Goal: Transaction & Acquisition: Purchase product/service

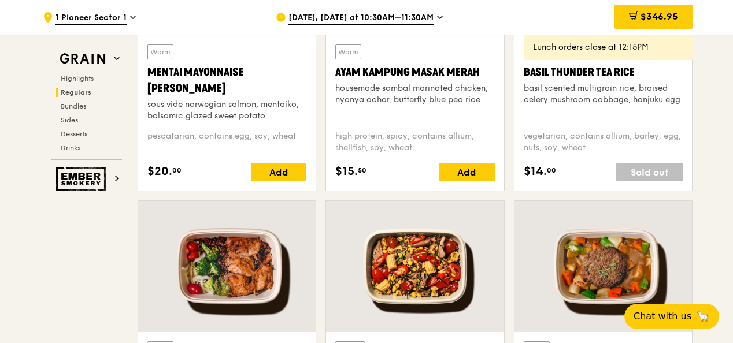
scroll to position [1198, 0]
click at [379, 13] on span "[DATE], [DATE] at 10:30AM–11:30AM" at bounding box center [360, 18] width 145 height 13
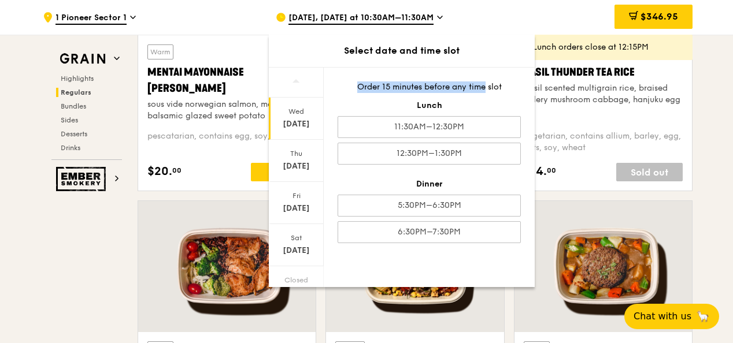
drag, startPoint x: 357, startPoint y: 84, endPoint x: 487, endPoint y: 86, distance: 129.5
click at [487, 86] on div "Order 15 minutes before any time slot" at bounding box center [429, 88] width 183 height 12
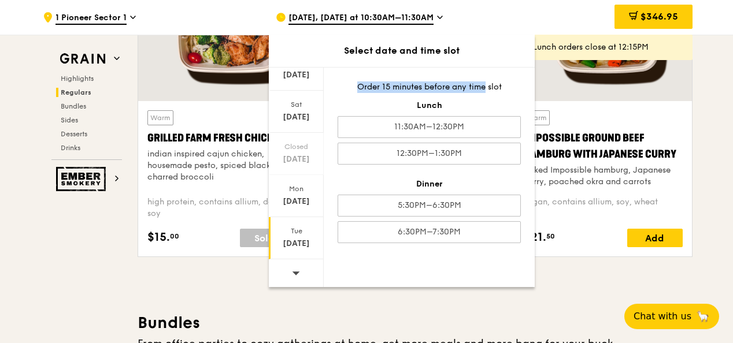
scroll to position [1487, 0]
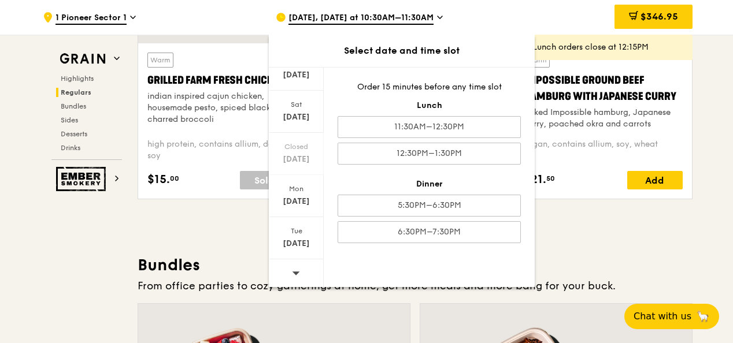
click at [200, 25] on div ".cls-1 { fill: none; stroke: #fff; stroke-linecap: round; stroke-linejoin: roun…" at bounding box center [150, 17] width 214 height 35
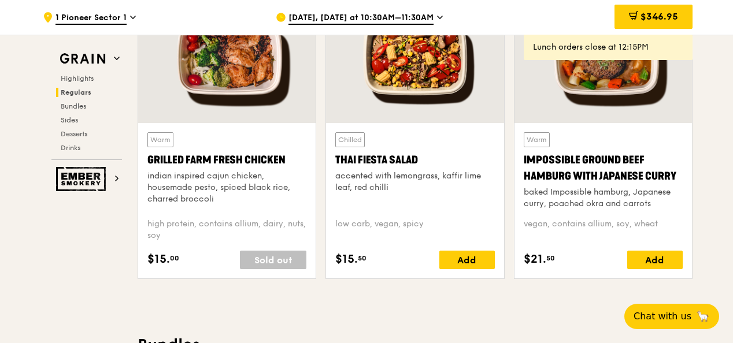
scroll to position [1314, 0]
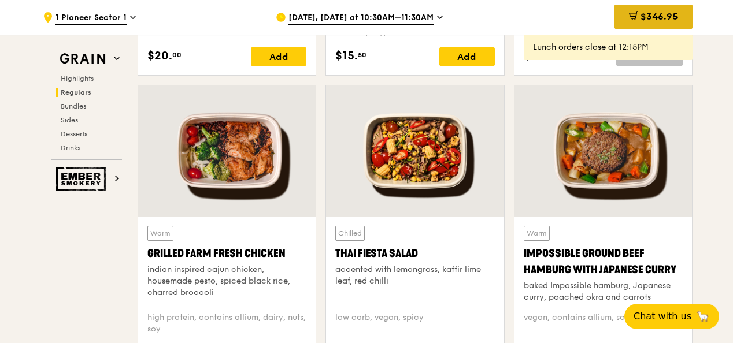
click at [675, 12] on span "$346.95" at bounding box center [660, 16] width 38 height 11
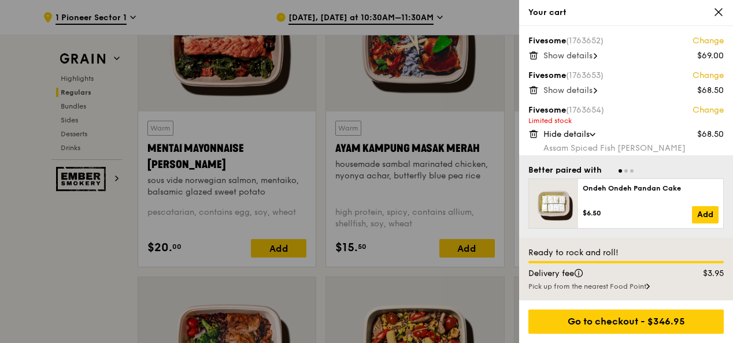
scroll to position [1140, 0]
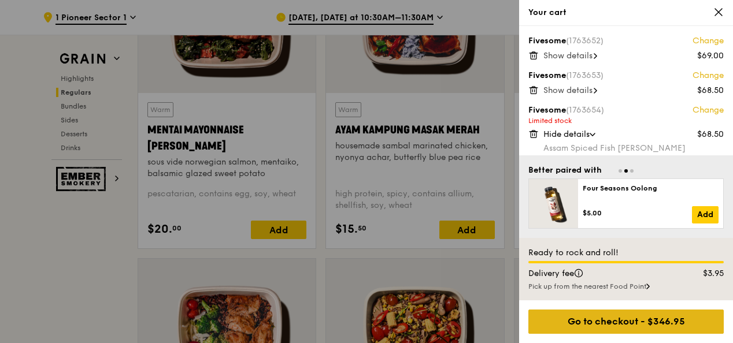
click at [656, 326] on div "Go to checkout - $346.95" at bounding box center [625, 322] width 195 height 24
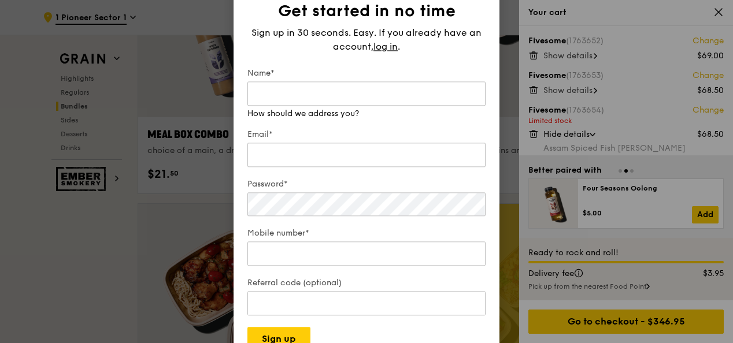
scroll to position [1776, 0]
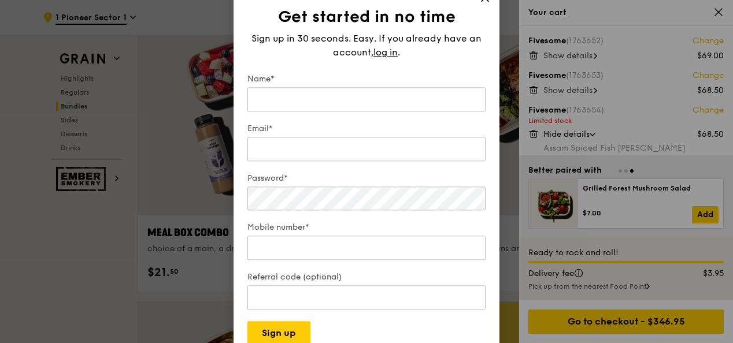
click at [449, 40] on div "Sign up in 30 seconds. Easy. If you already have an account, log in ." at bounding box center [366, 46] width 238 height 28
click at [108, 91] on div "Get started in no time Sign up in 30 seconds. Easy. If you already have an acco…" at bounding box center [366, 171] width 733 height 343
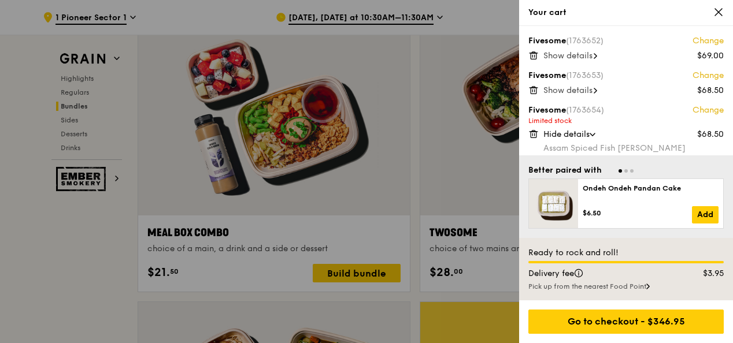
click at [720, 12] on icon at bounding box center [718, 12] width 10 height 10
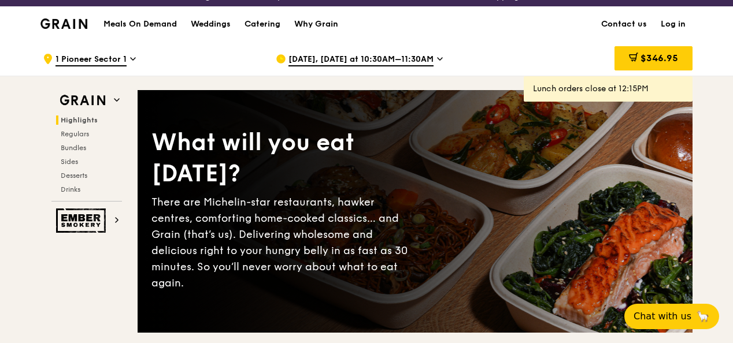
scroll to position [0, 0]
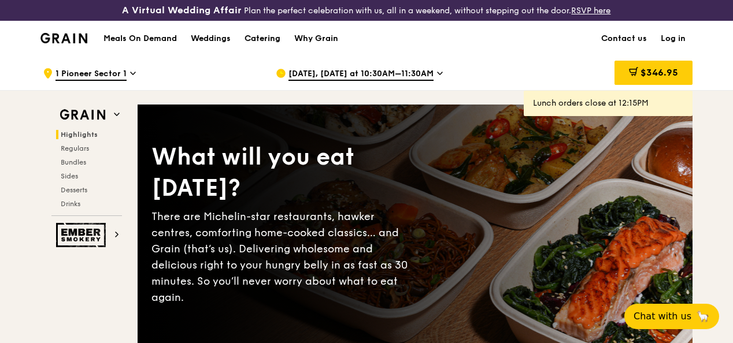
click at [265, 45] on div "Catering" at bounding box center [263, 38] width 36 height 35
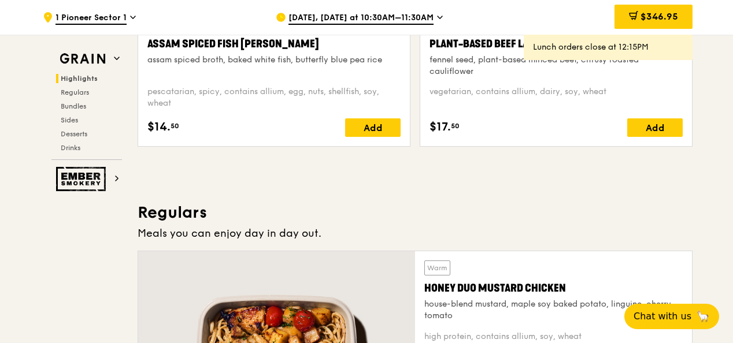
scroll to position [983, 0]
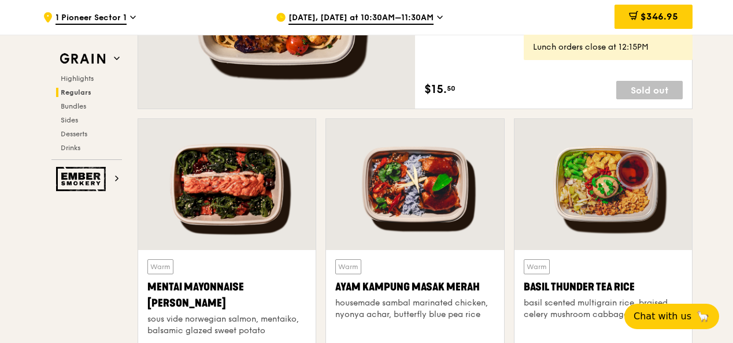
click at [367, 16] on span "[DATE], [DATE] at 10:30AM–11:30AM" at bounding box center [360, 18] width 145 height 13
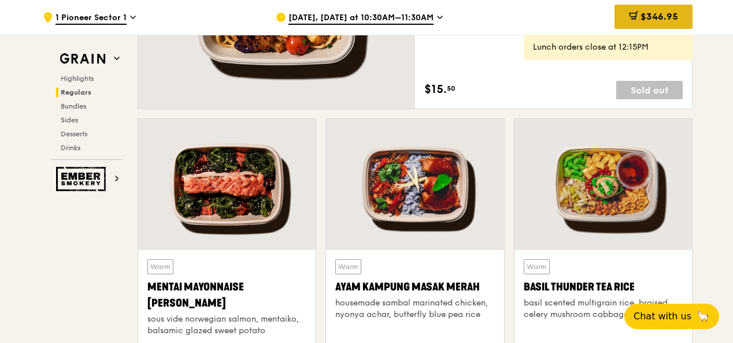
click at [657, 14] on span "$346.95" at bounding box center [660, 16] width 38 height 11
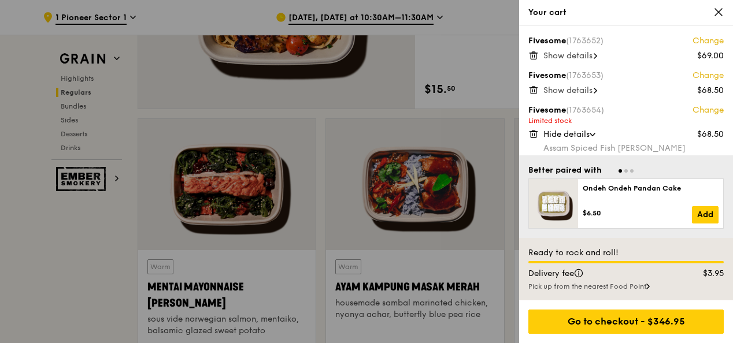
click at [479, 56] on div at bounding box center [366, 171] width 733 height 343
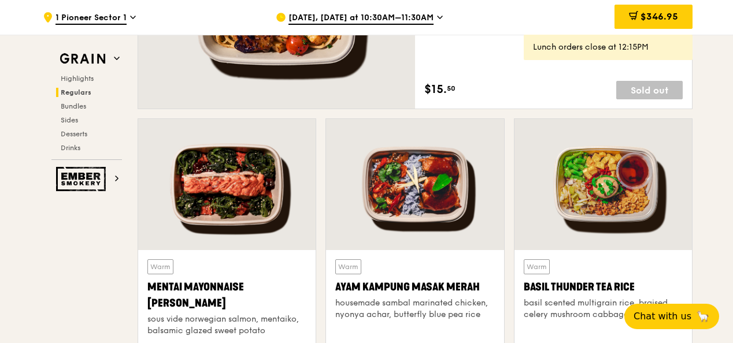
click at [391, 22] on span "[DATE], [DATE] at 10:30AM–11:30AM" at bounding box center [360, 18] width 145 height 13
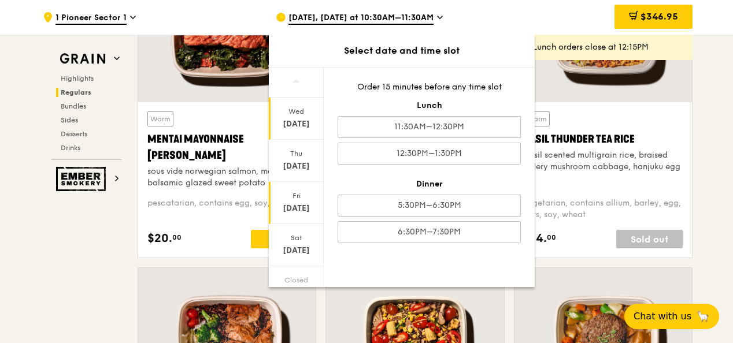
scroll to position [1330, 0]
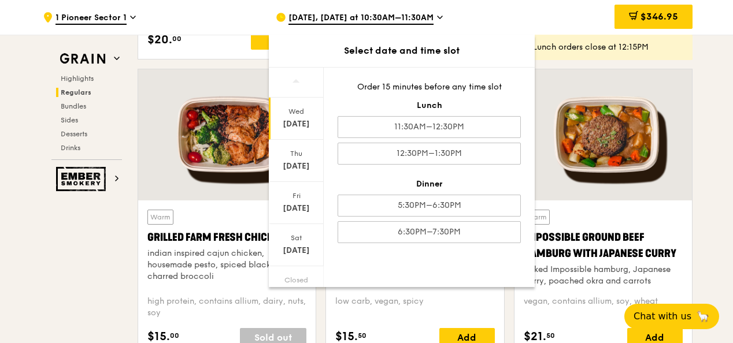
drag, startPoint x: 326, startPoint y: 197, endPoint x: 326, endPoint y: 282, distance: 85.6
click at [326, 283] on div "[DATE] [DATE] [DATE] [DATE] Closed [DATE] [DATE] [DATE] Order 15 minutes before…" at bounding box center [402, 177] width 266 height 220
drag, startPoint x: 326, startPoint y: 282, endPoint x: 302, endPoint y: 243, distance: 45.9
click at [302, 243] on div "[DATE]" at bounding box center [296, 245] width 55 height 42
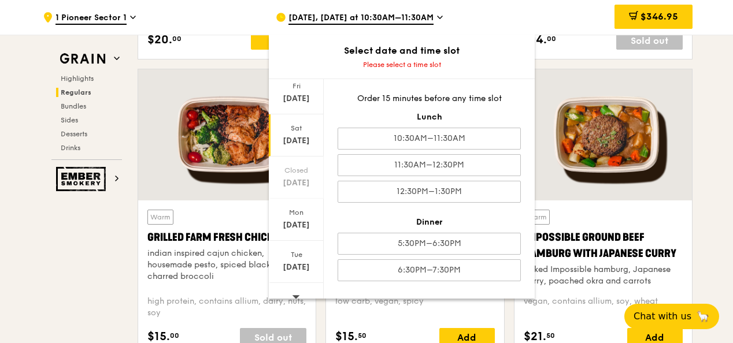
scroll to position [134, 0]
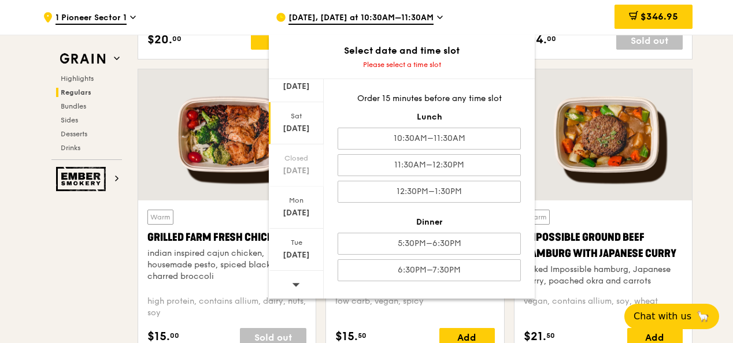
click at [296, 283] on icon at bounding box center [297, 284] width 8 height 3
drag, startPoint x: 296, startPoint y: 283, endPoint x: 334, endPoint y: 171, distance: 118.8
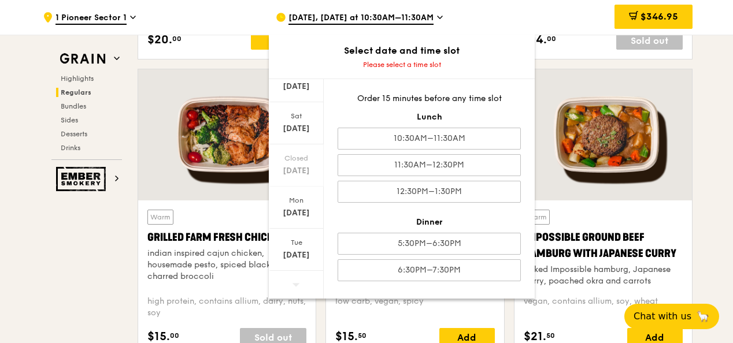
click at [334, 171] on div "Order 15 minutes before any time slot Lunch 10:30AM–11:30AM 11:30AM–12:30PM 12:…" at bounding box center [429, 187] width 211 height 216
click at [294, 281] on icon at bounding box center [296, 284] width 8 height 9
click at [294, 280] on icon at bounding box center [296, 284] width 8 height 9
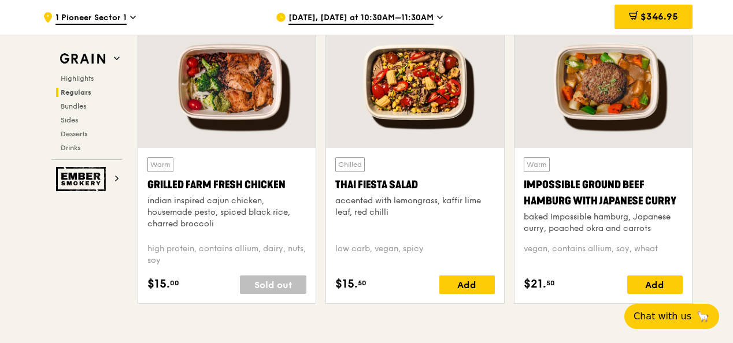
scroll to position [1388, 0]
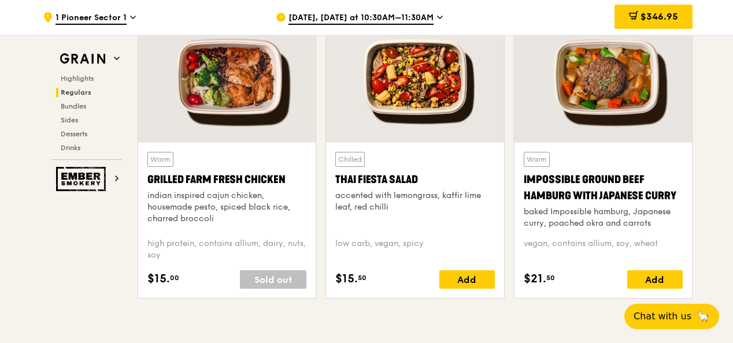
click at [431, 17] on div "[DATE], [DATE] at 10:30AM–11:30AM" at bounding box center [383, 17] width 214 height 35
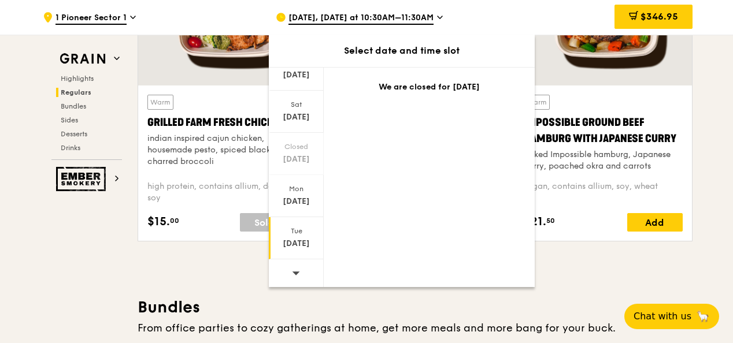
scroll to position [1503, 0]
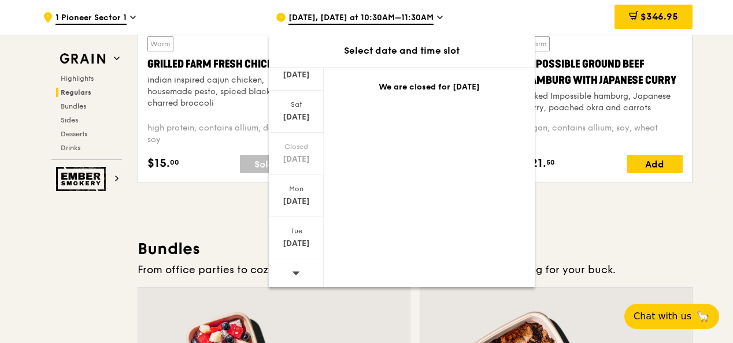
click at [302, 272] on div at bounding box center [296, 274] width 55 height 29
drag, startPoint x: 302, startPoint y: 272, endPoint x: 302, endPoint y: 242, distance: 30.1
click at [302, 242] on div "[DATE]" at bounding box center [296, 244] width 51 height 12
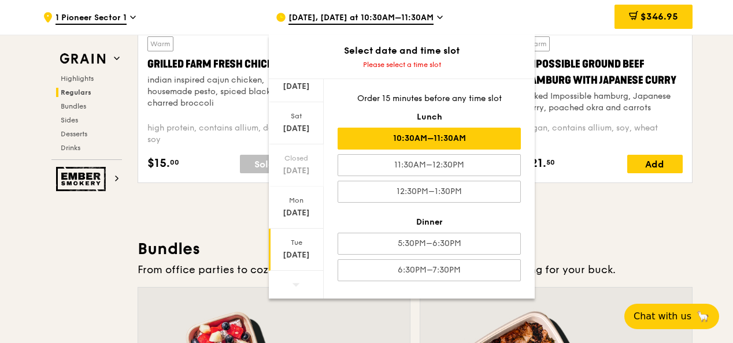
click at [447, 138] on div "10:30AM–11:30AM" at bounding box center [429, 139] width 183 height 22
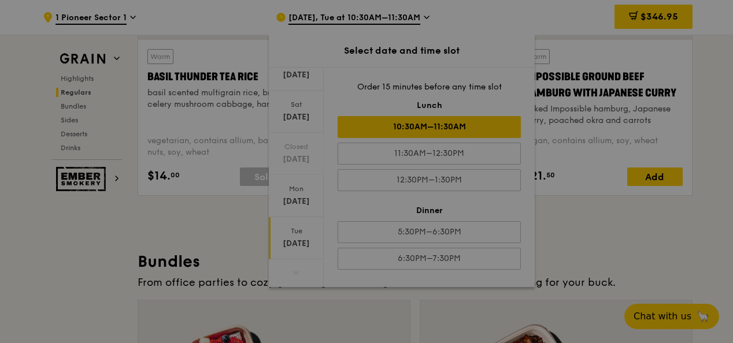
click at [618, 247] on div at bounding box center [366, 171] width 733 height 343
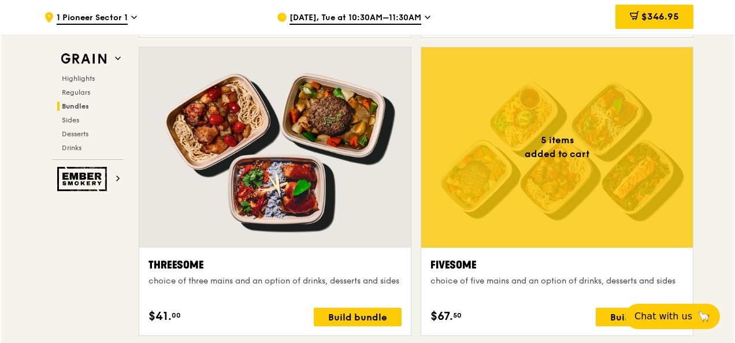
scroll to position [2314, 0]
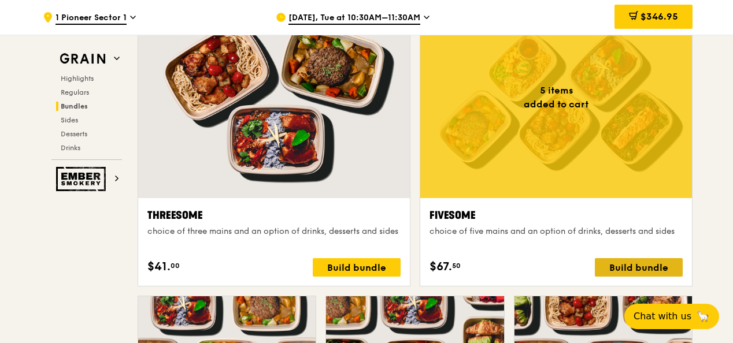
click at [628, 275] on div "Build bundle" at bounding box center [639, 267] width 88 height 19
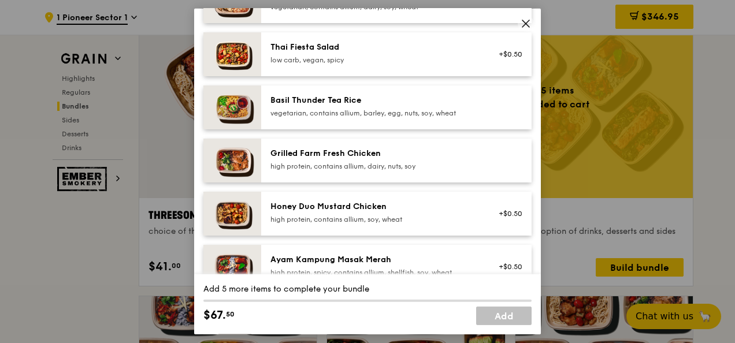
scroll to position [231, 0]
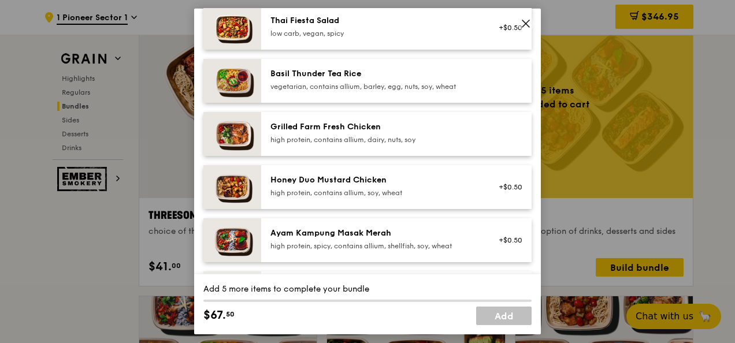
click at [322, 183] on div "Honey Duo Mustard Chicken" at bounding box center [375, 181] width 208 height 12
click at [314, 183] on div "Honey Duo Mustard Chicken" at bounding box center [375, 181] width 208 height 12
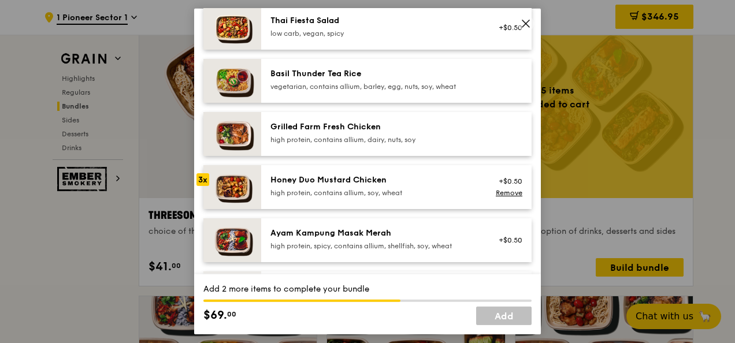
click at [314, 183] on div "Honey Duo Mustard Chicken" at bounding box center [375, 181] width 208 height 12
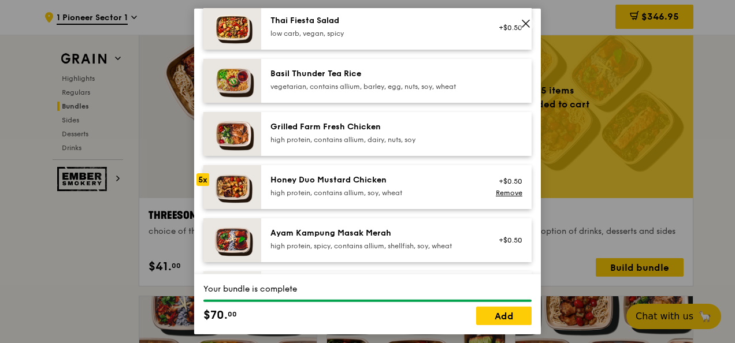
click at [334, 182] on div "Honey Duo Mustard Chicken" at bounding box center [375, 181] width 208 height 12
click at [335, 182] on div "Honey Duo Mustard Chicken" at bounding box center [375, 181] width 208 height 12
click at [237, 128] on img at bounding box center [233, 134] width 58 height 44
click at [216, 181] on img at bounding box center [233, 187] width 58 height 44
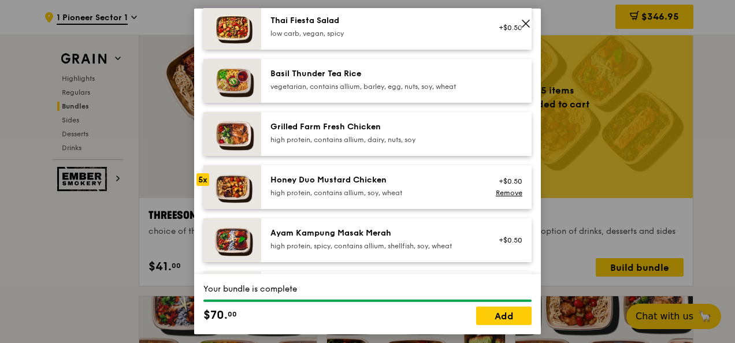
click at [216, 181] on img at bounding box center [233, 187] width 58 height 44
click at [508, 194] on link "Remove" at bounding box center [509, 193] width 27 height 8
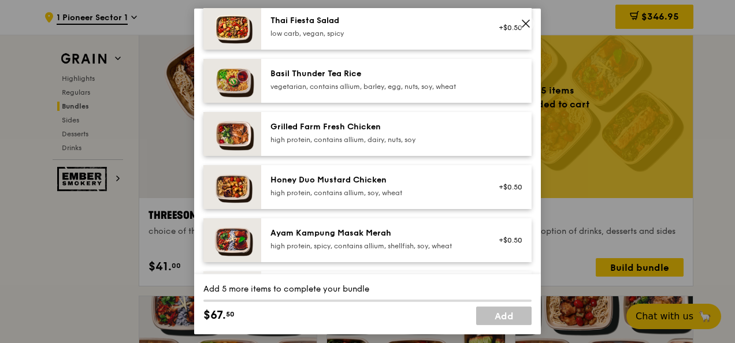
click at [232, 120] on img at bounding box center [233, 134] width 58 height 44
click at [234, 121] on img at bounding box center [233, 134] width 58 height 44
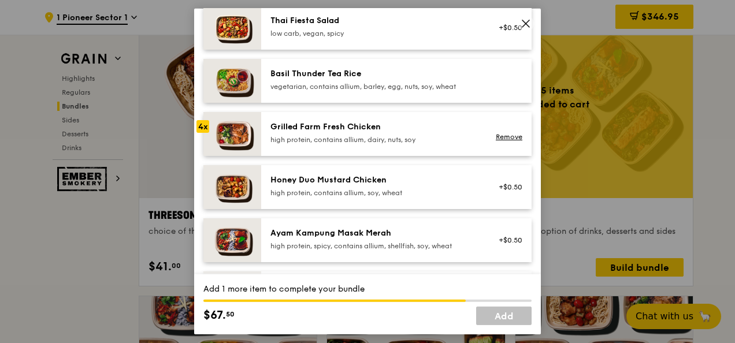
click at [234, 121] on img at bounding box center [233, 134] width 58 height 44
click at [236, 119] on img at bounding box center [233, 134] width 58 height 44
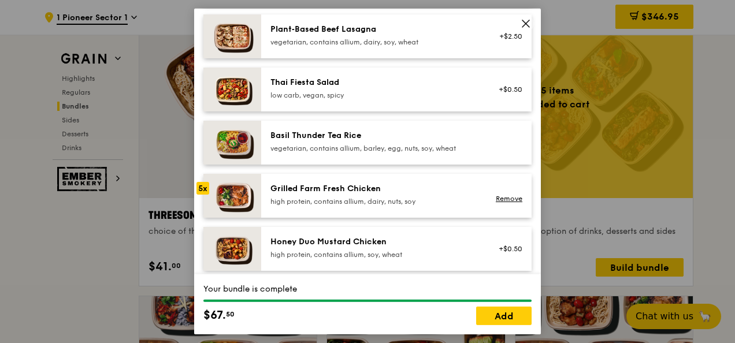
scroll to position [173, 0]
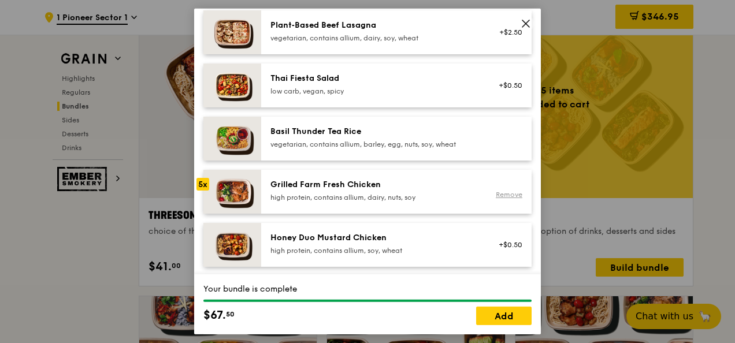
click at [506, 194] on link "Remove" at bounding box center [509, 195] width 27 height 8
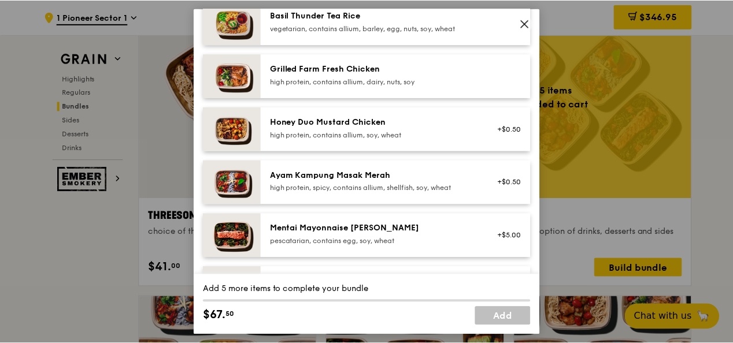
scroll to position [289, 0]
click at [230, 233] on img at bounding box center [233, 236] width 58 height 44
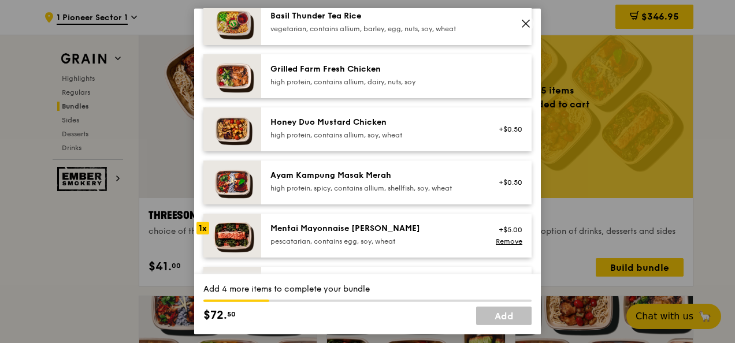
click at [228, 232] on img at bounding box center [233, 236] width 58 height 44
click at [227, 231] on img at bounding box center [233, 236] width 58 height 44
click at [227, 230] on img at bounding box center [233, 236] width 58 height 44
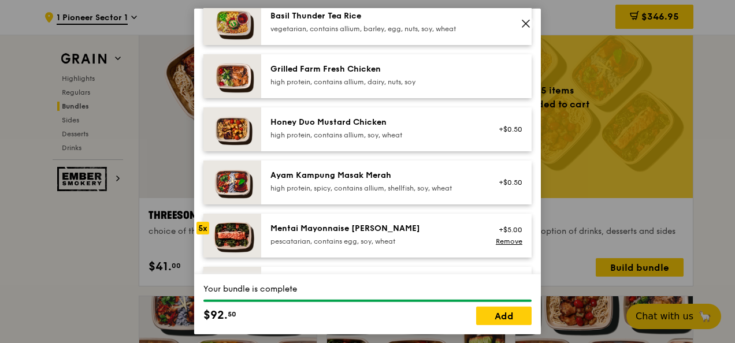
click at [225, 228] on img at bounding box center [233, 236] width 58 height 44
click at [489, 313] on link "Add" at bounding box center [504, 316] width 56 height 19
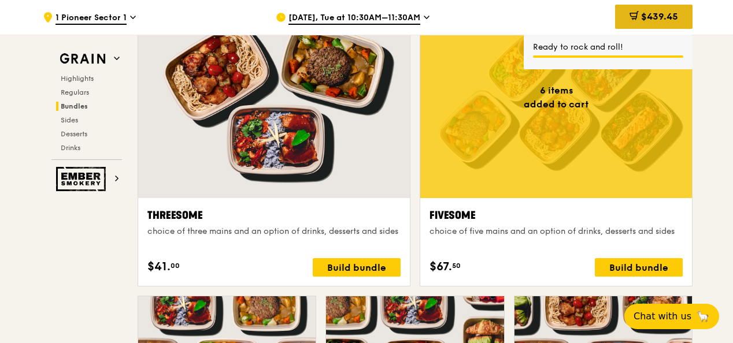
click at [660, 20] on span "$439.45" at bounding box center [659, 16] width 37 height 11
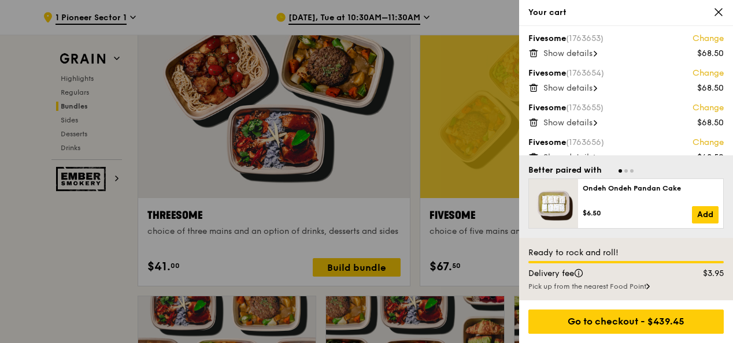
scroll to position [87, 0]
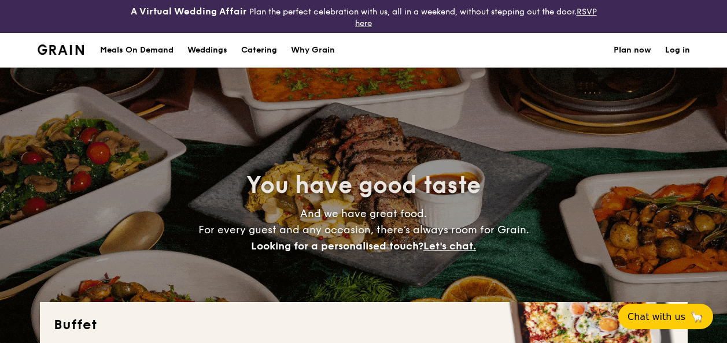
select select
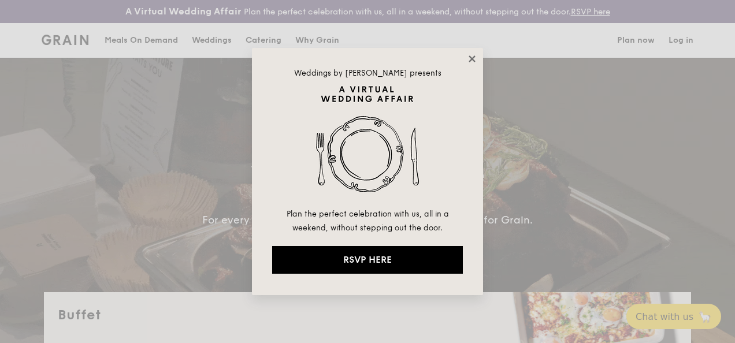
click at [472, 54] on icon at bounding box center [472, 59] width 10 height 10
